Goal: Book appointment/travel/reservation

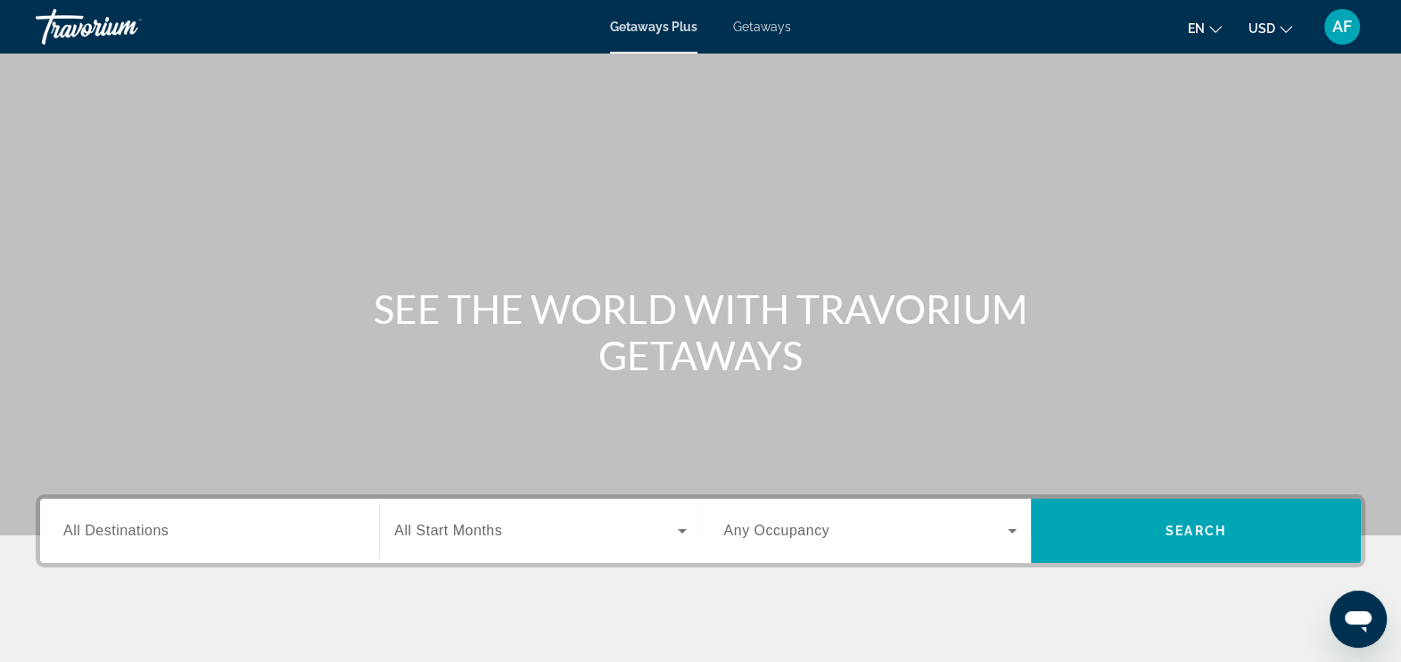
click at [753, 27] on span "Getaways" at bounding box center [762, 27] width 58 height 14
click at [143, 536] on span "All Destinations" at bounding box center [115, 530] width 105 height 15
click at [143, 536] on input "Destination All Destinations" at bounding box center [209, 531] width 292 height 21
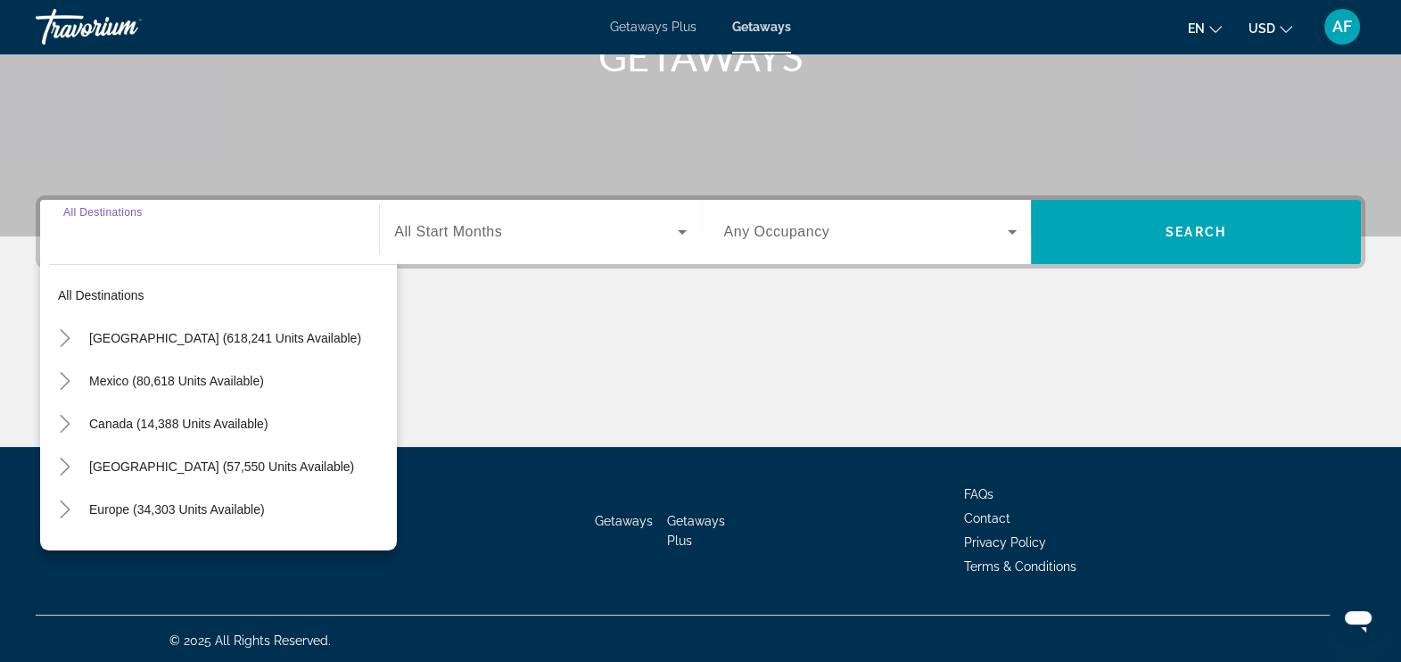
scroll to position [301, 0]
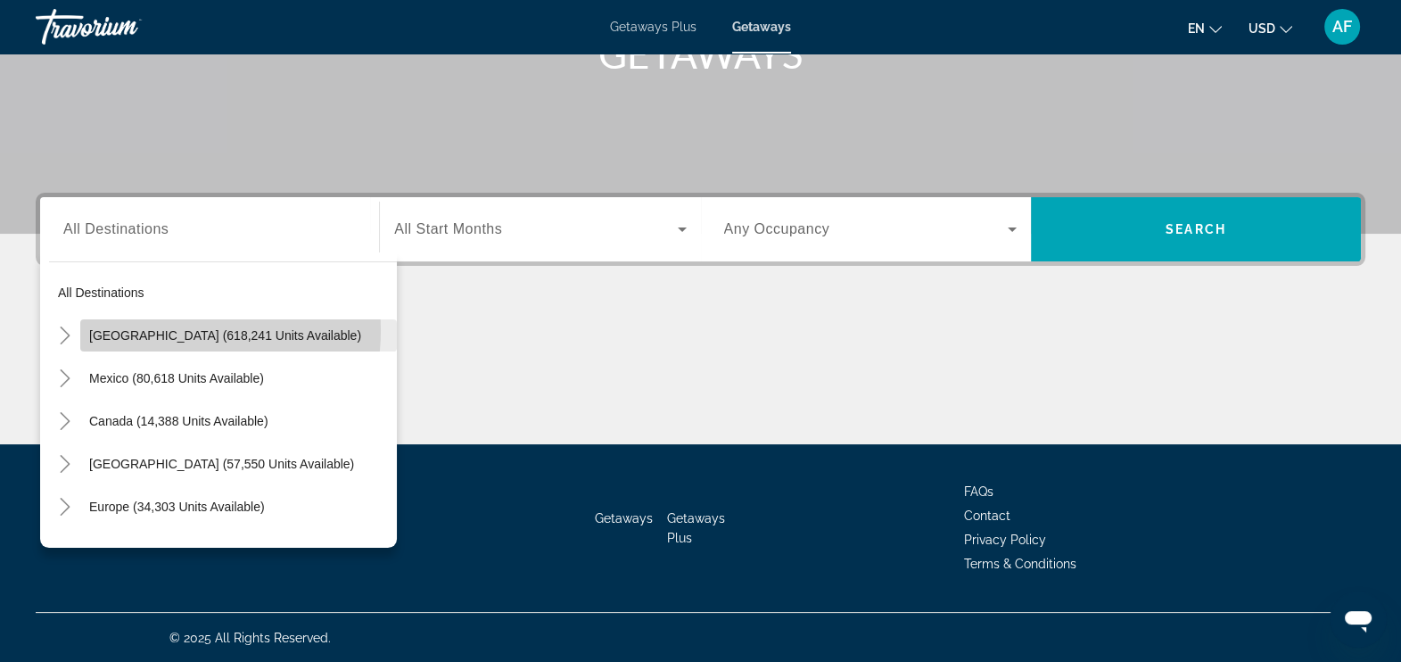
click at [178, 330] on span "[GEOGRAPHIC_DATA] (618,241 units available)" at bounding box center [225, 335] width 272 height 14
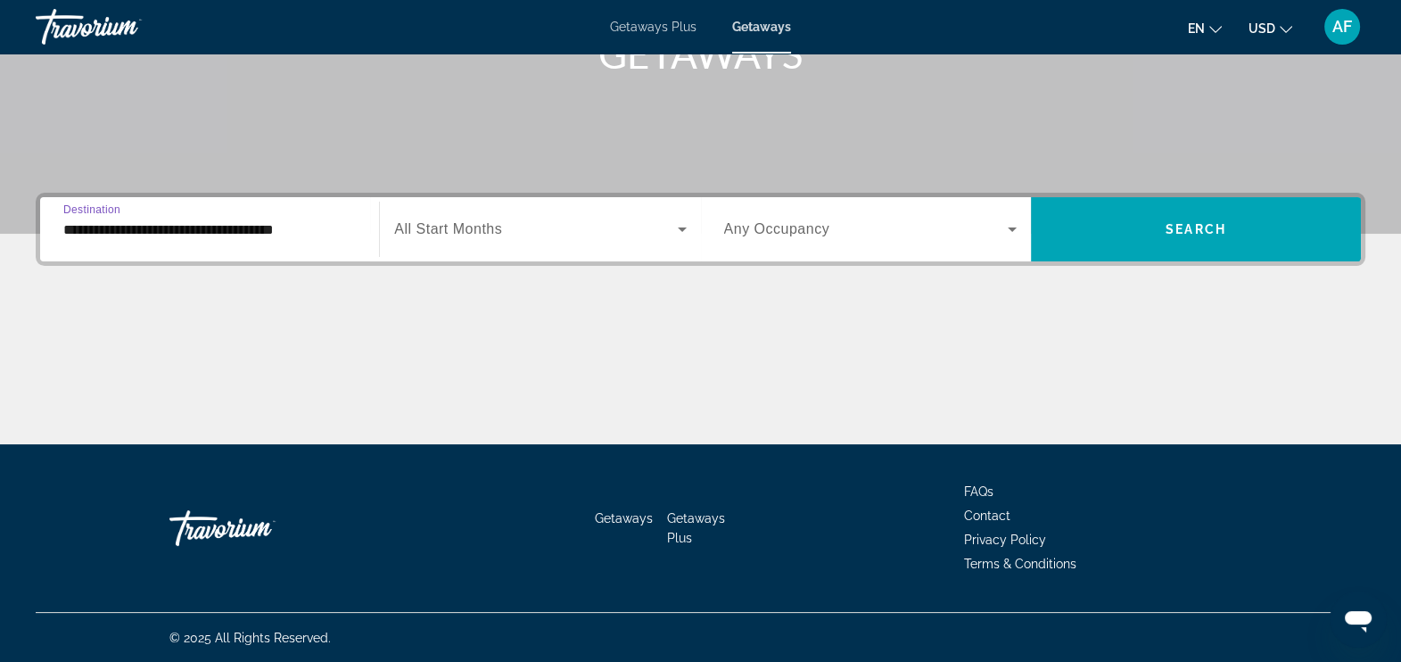
click at [454, 231] on span "All Start Months" at bounding box center [448, 228] width 108 height 15
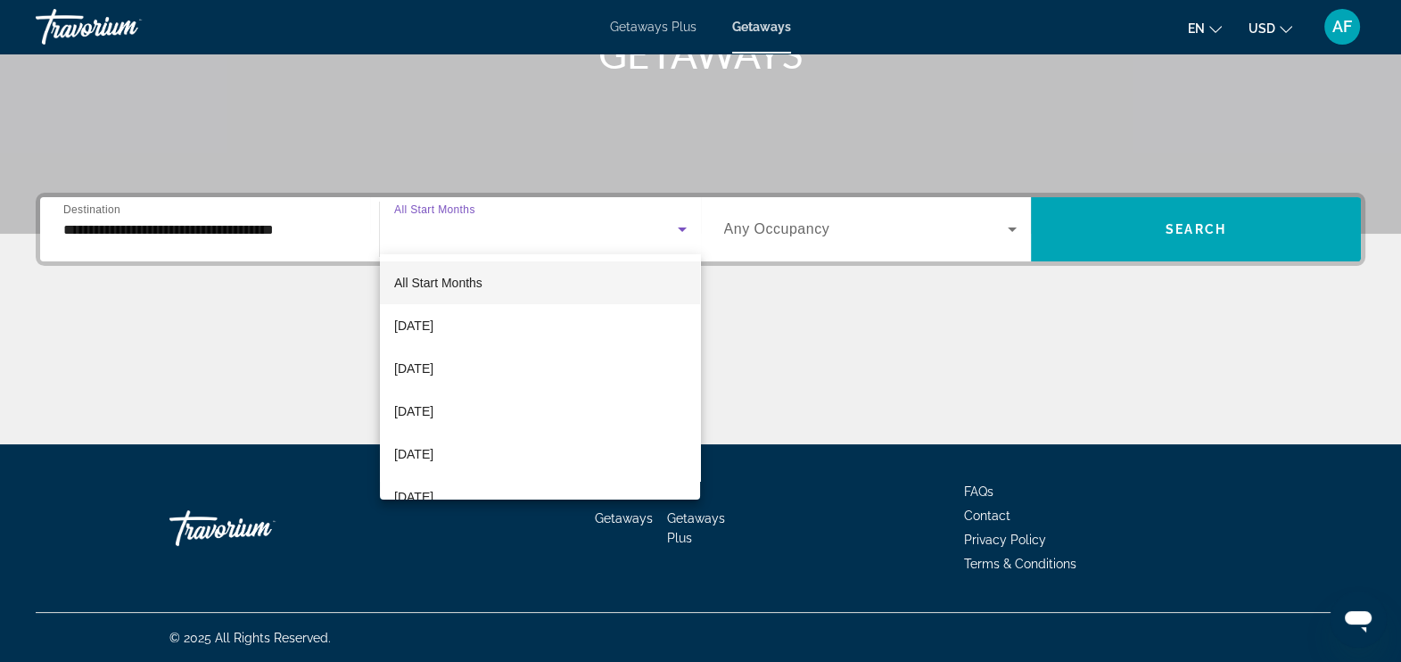
click at [131, 232] on div at bounding box center [700, 331] width 1401 height 662
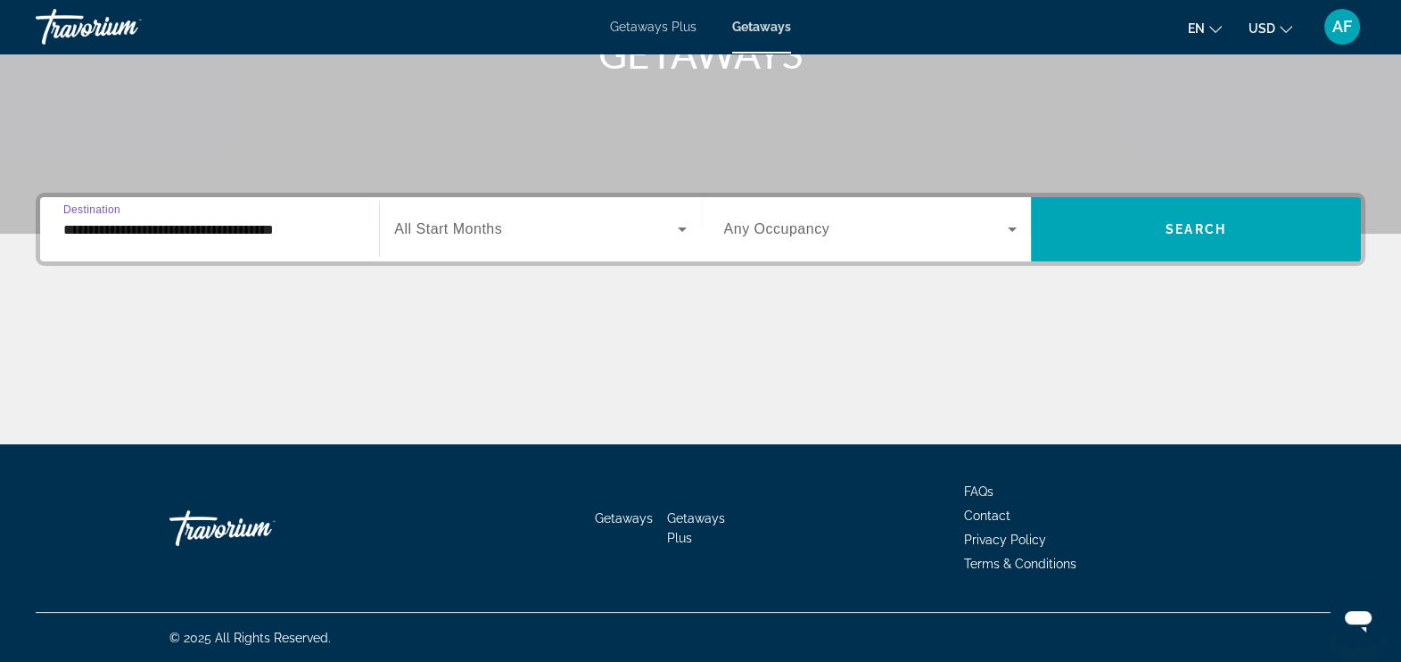
click at [131, 232] on input "**********" at bounding box center [209, 229] width 292 height 21
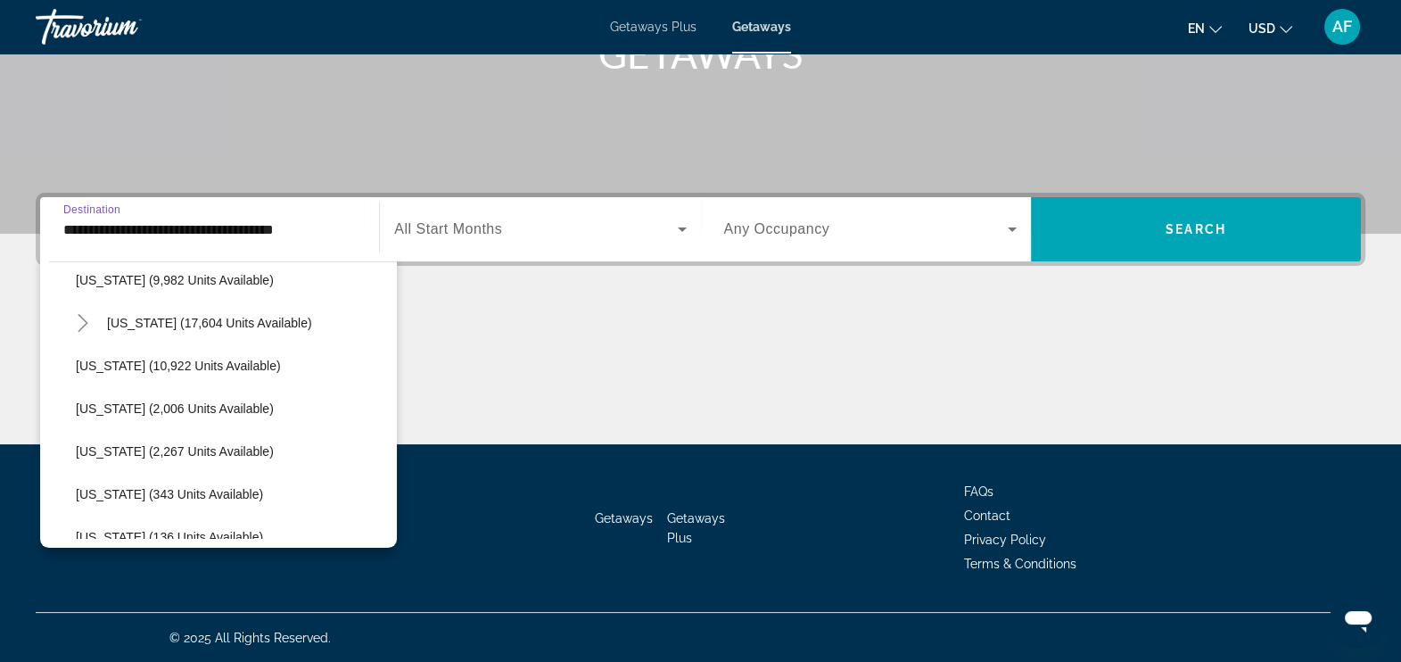
scroll to position [396, 0]
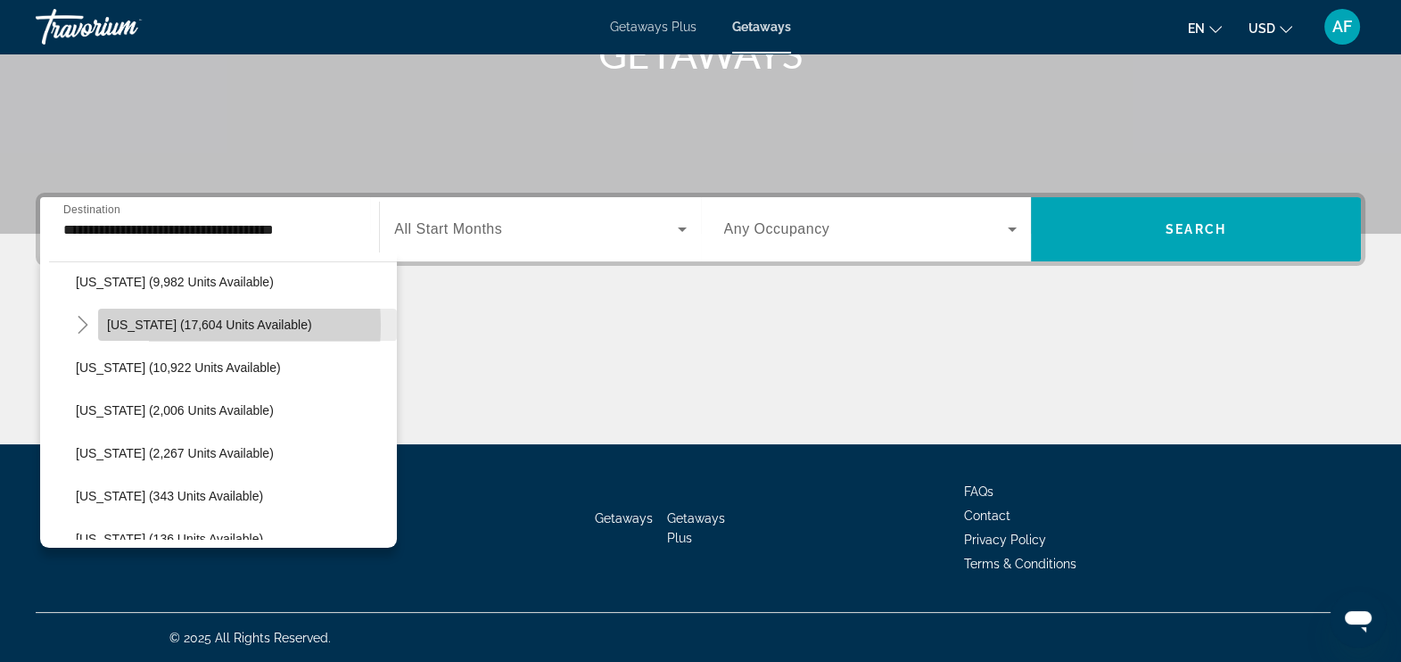
click at [151, 325] on span "[US_STATE] (17,604 units available)" at bounding box center [209, 324] width 205 height 14
type input "**********"
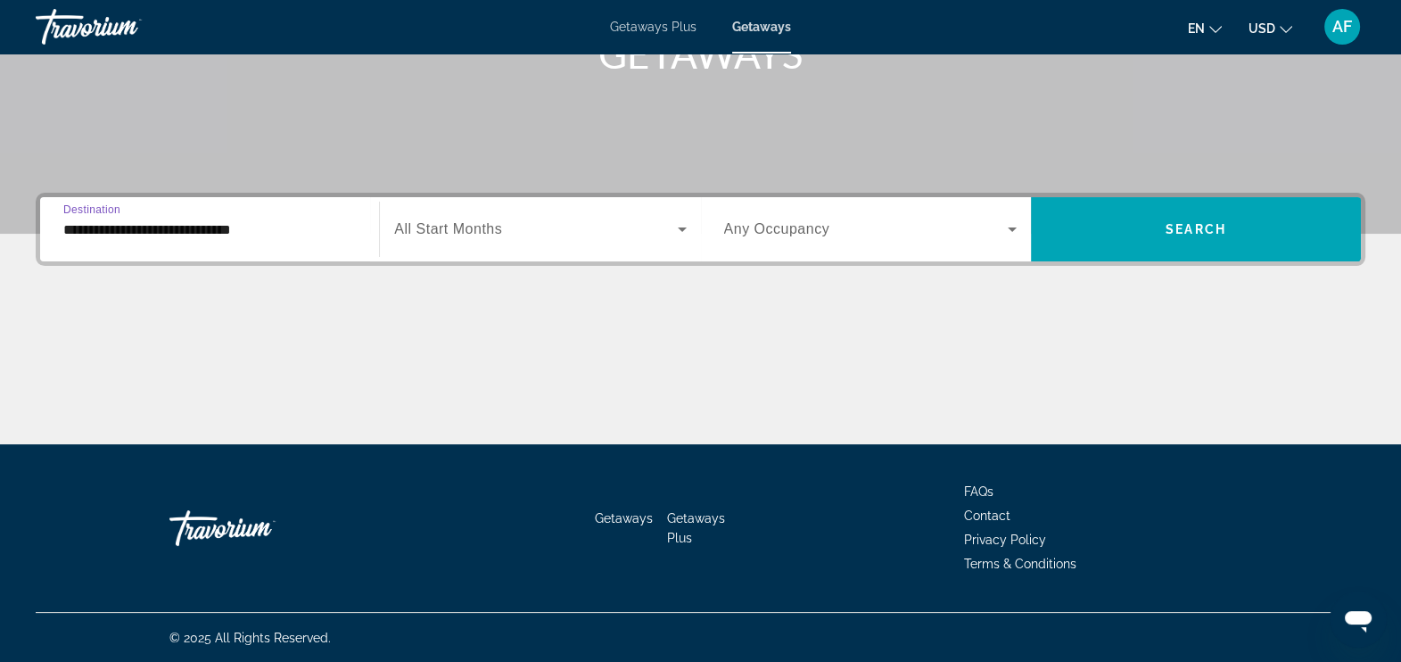
click at [474, 225] on span "All Start Months" at bounding box center [448, 228] width 108 height 15
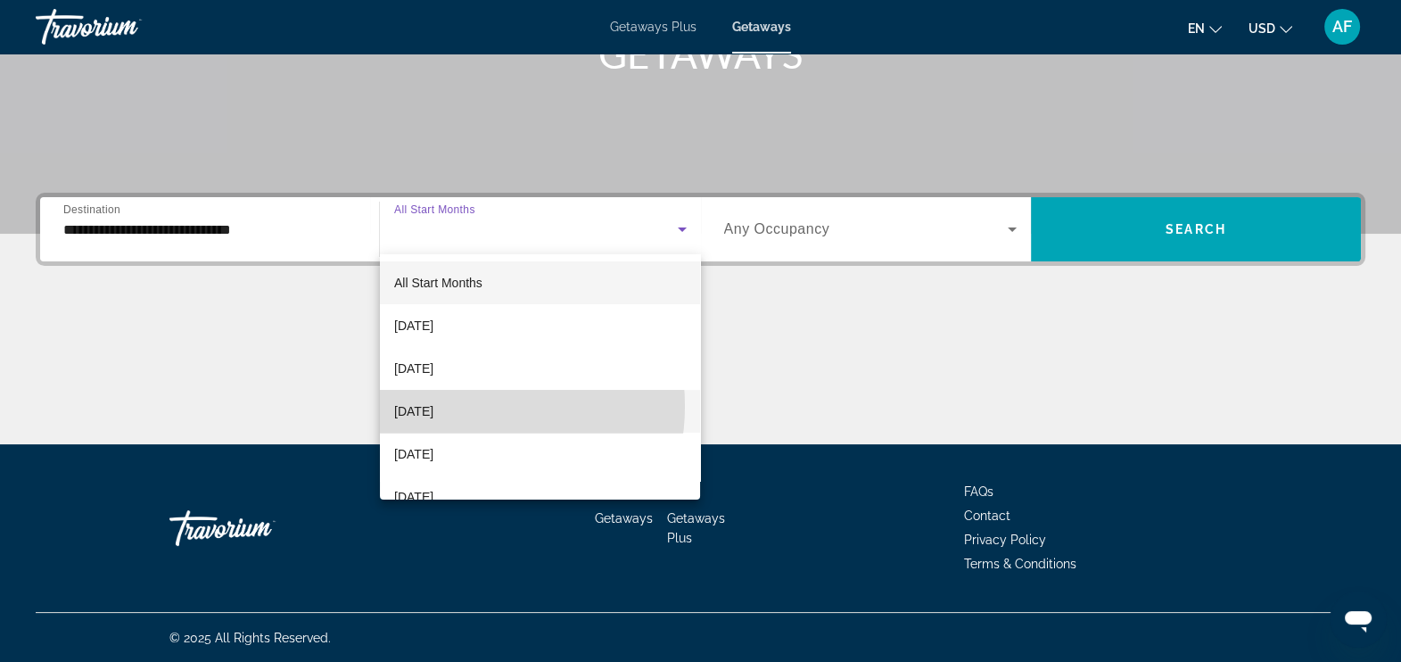
click at [433, 406] on span "[DATE]" at bounding box center [413, 410] width 39 height 21
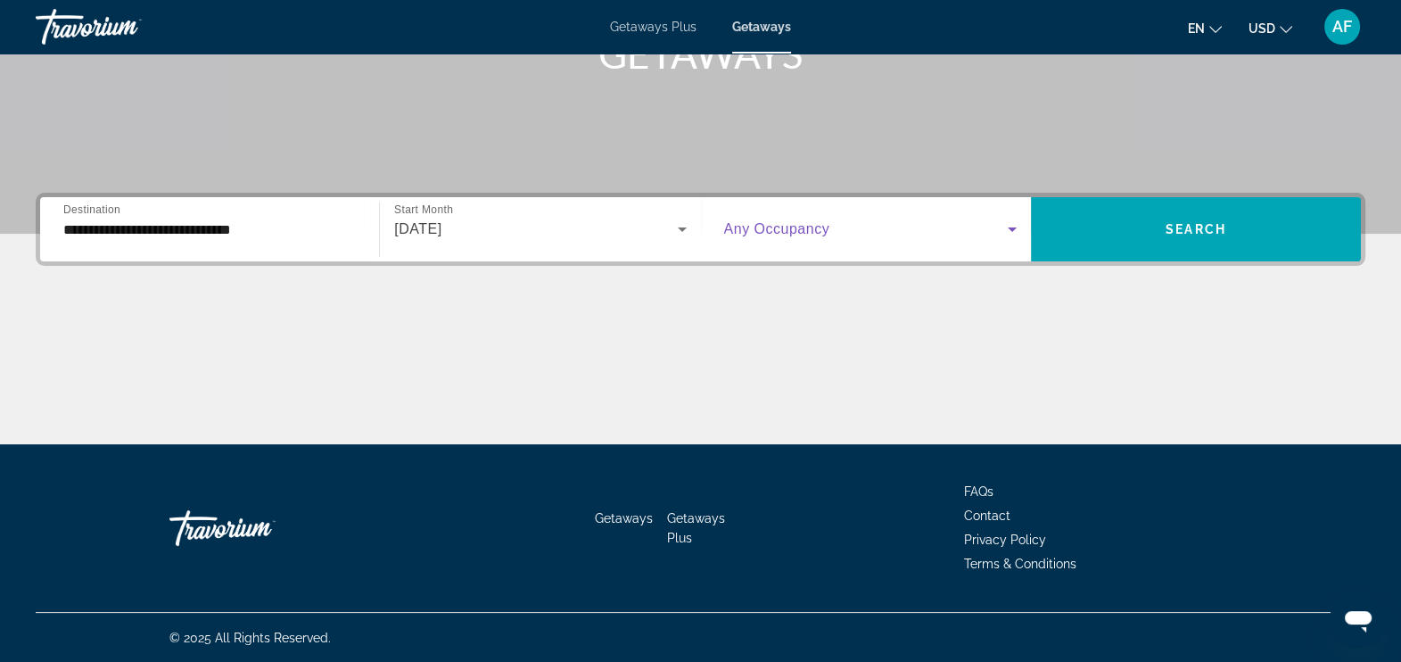
click at [795, 237] on span "Search widget" at bounding box center [866, 228] width 284 height 21
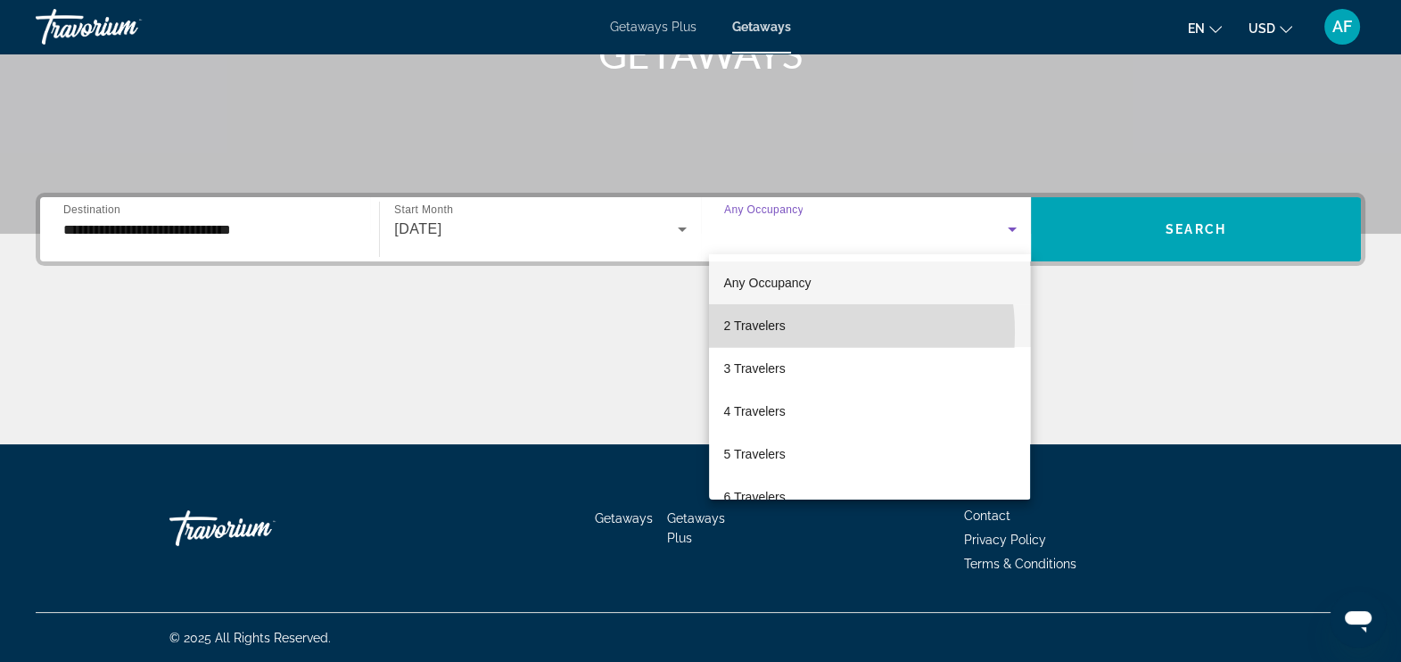
click at [768, 333] on span "2 Travelers" at bounding box center [754, 325] width 62 height 21
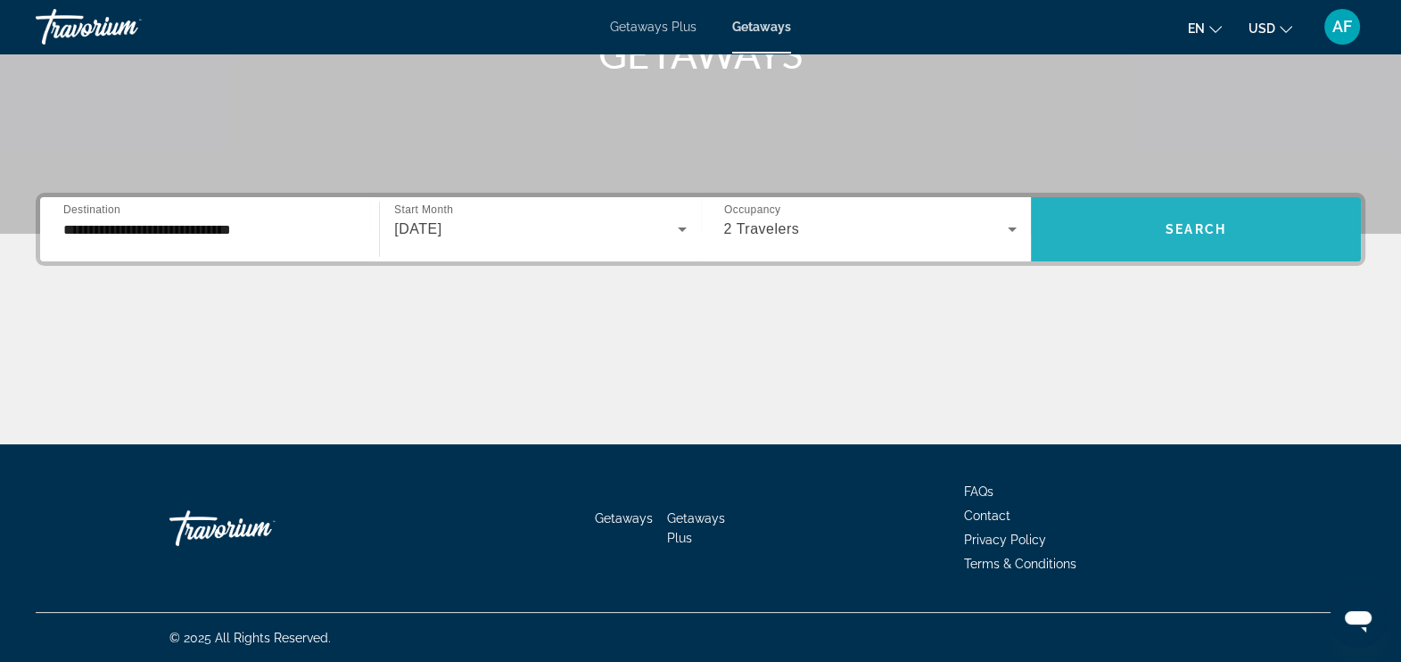
click at [1165, 223] on span "Search" at bounding box center [1195, 229] width 61 height 14
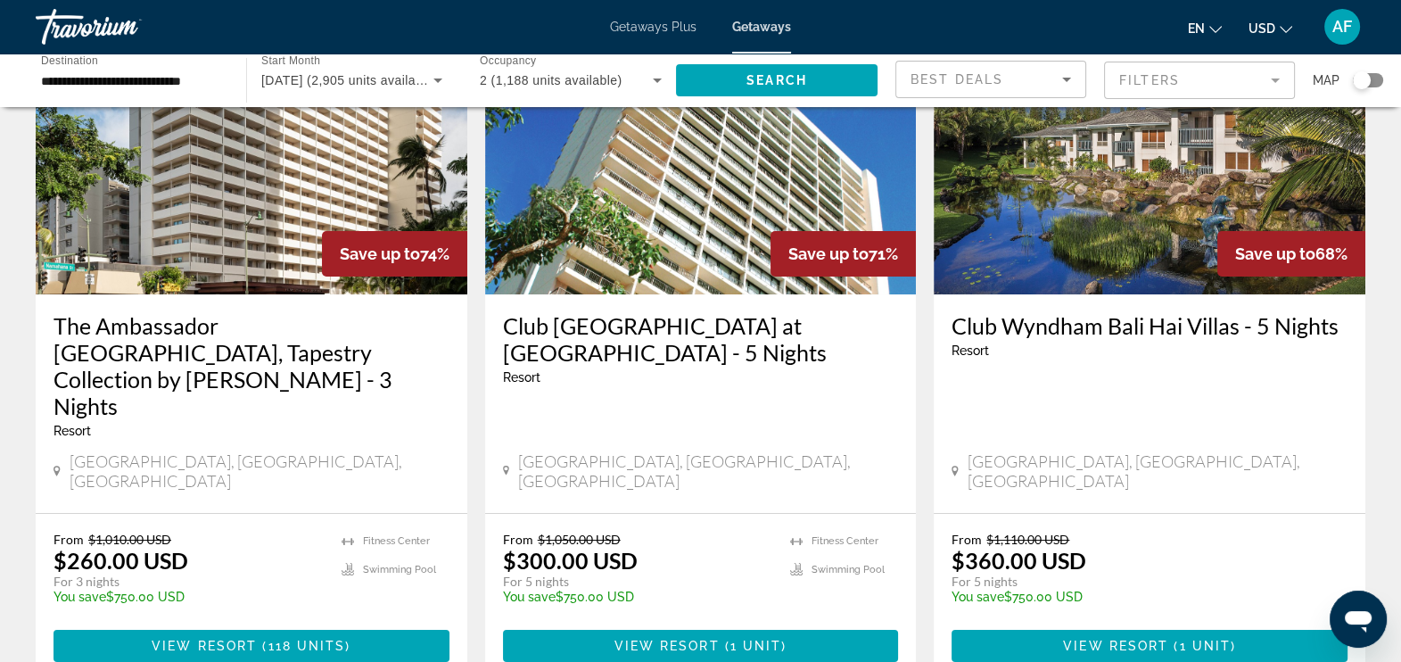
scroll to position [153, 0]
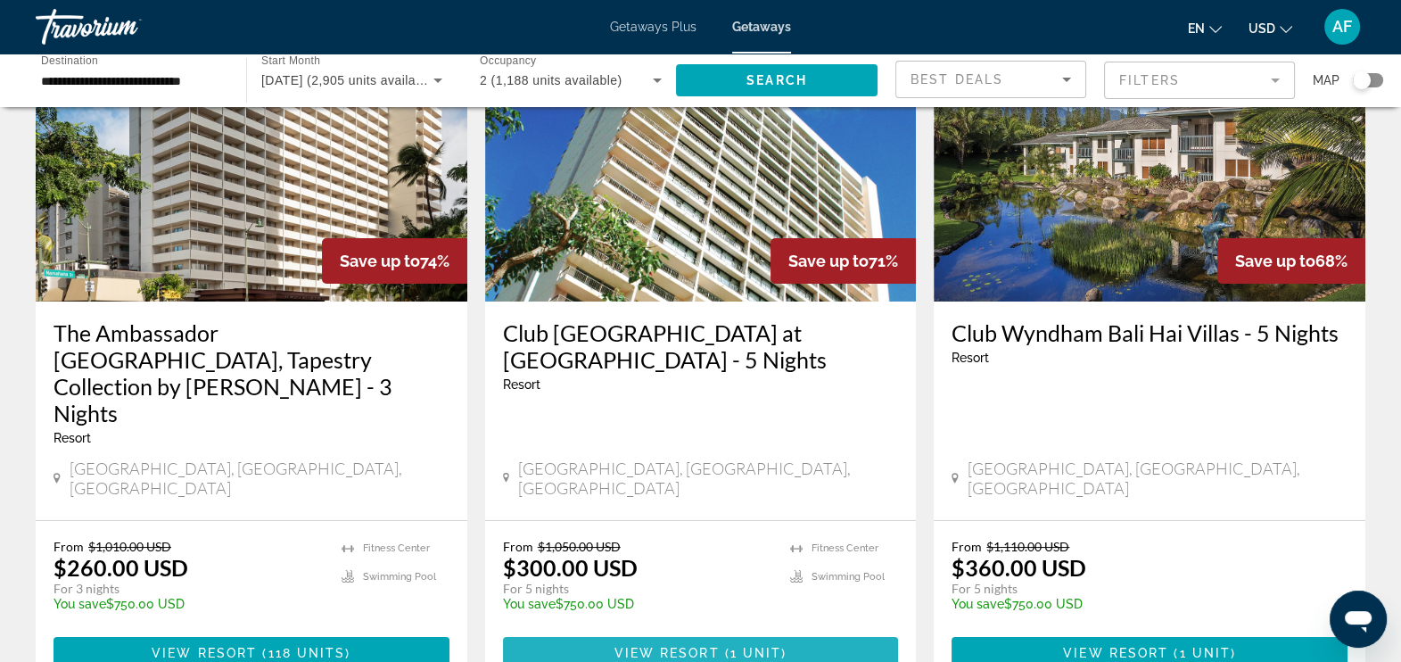
click at [580, 631] on span "Main content" at bounding box center [701, 652] width 396 height 43
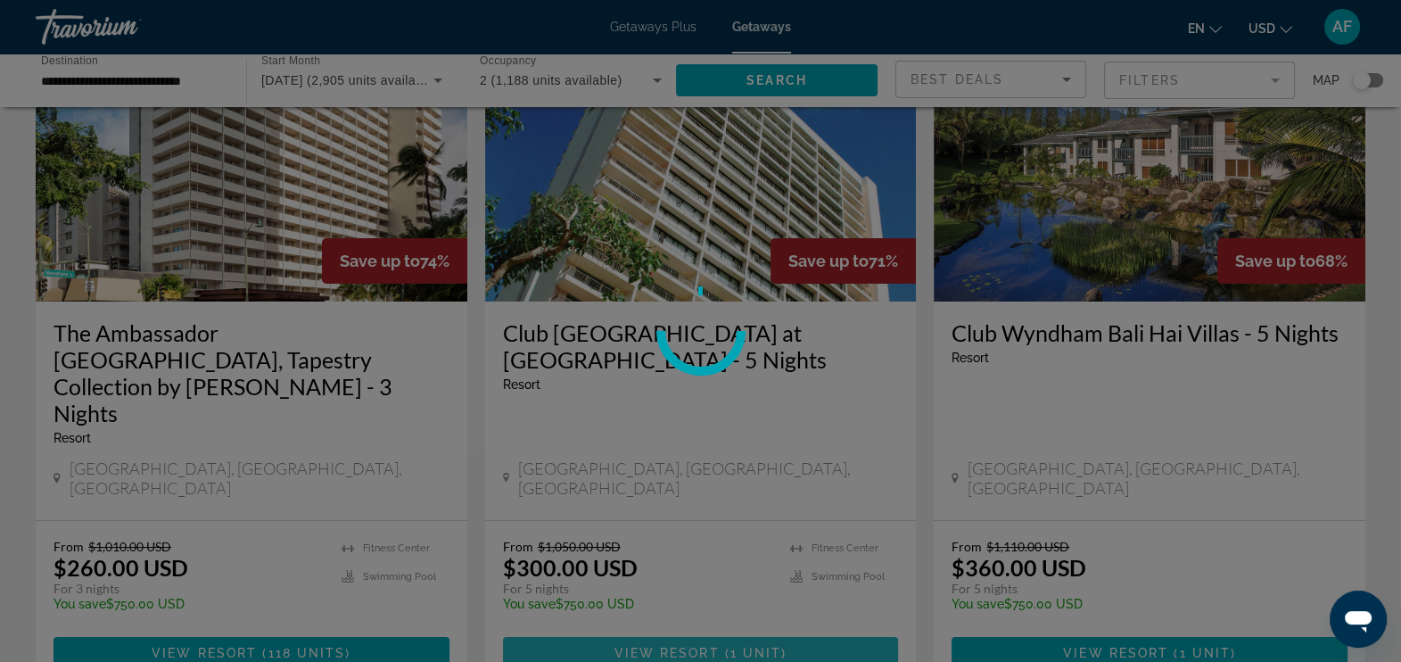
click at [580, 508] on div "**********" at bounding box center [700, 178] width 1401 height 662
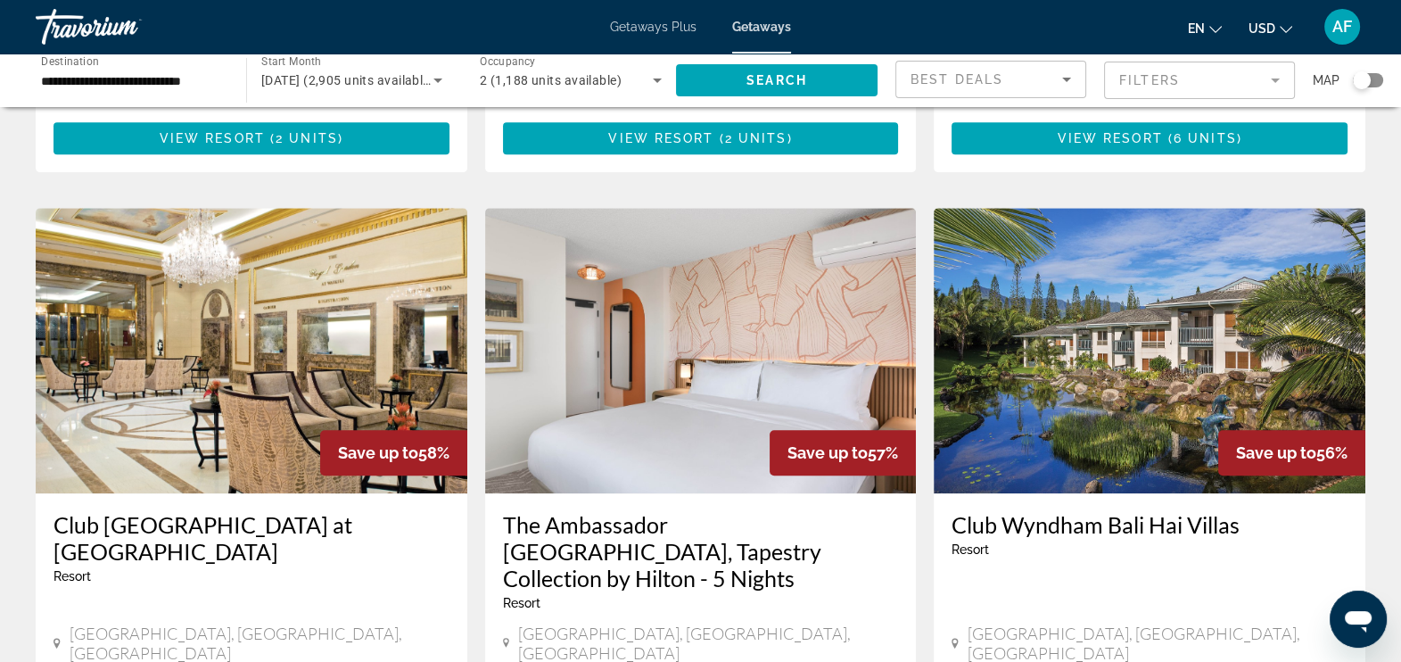
scroll to position [1974, 0]
